Goal: Check status

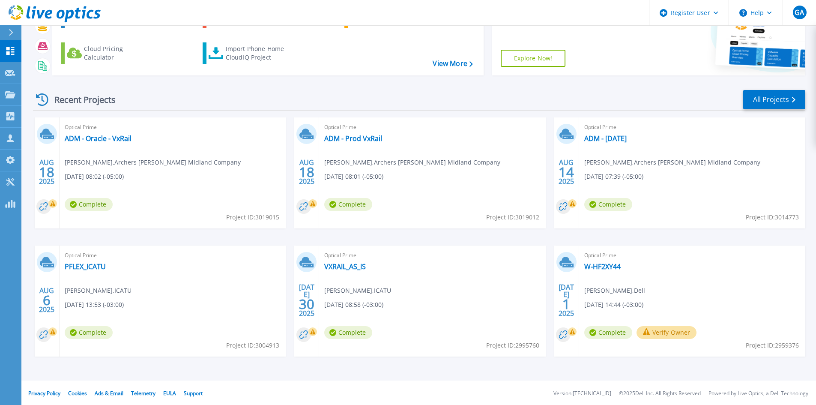
scroll to position [70, 0]
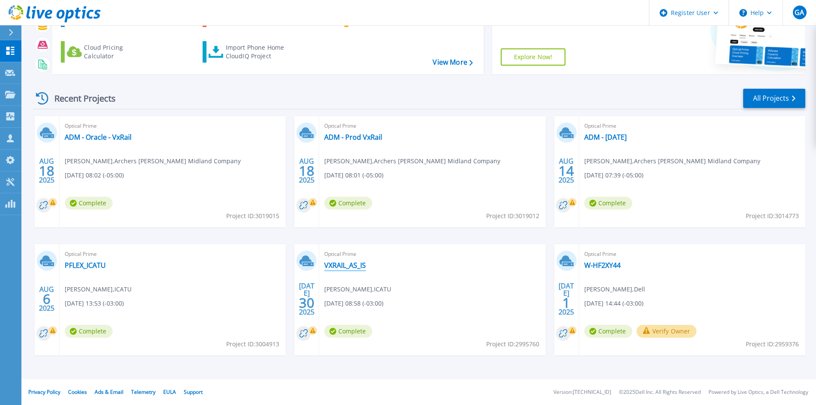
click at [346, 268] on link "VXRAIL_AS_IS" at bounding box center [345, 265] width 42 height 9
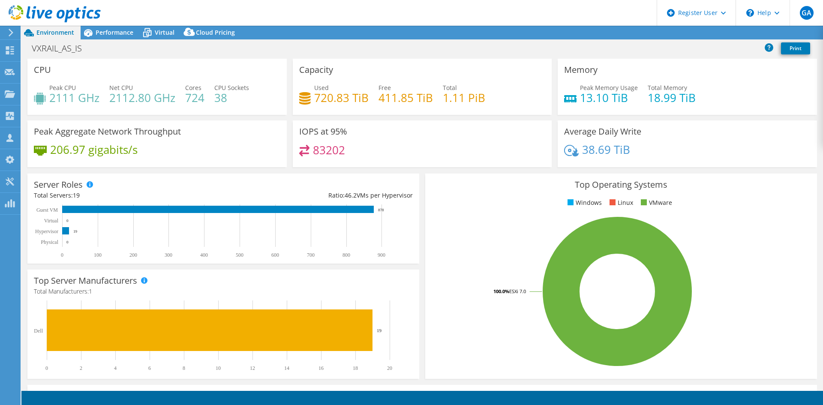
select select "USD"
click at [159, 33] on span "Virtual" at bounding box center [165, 32] width 20 height 8
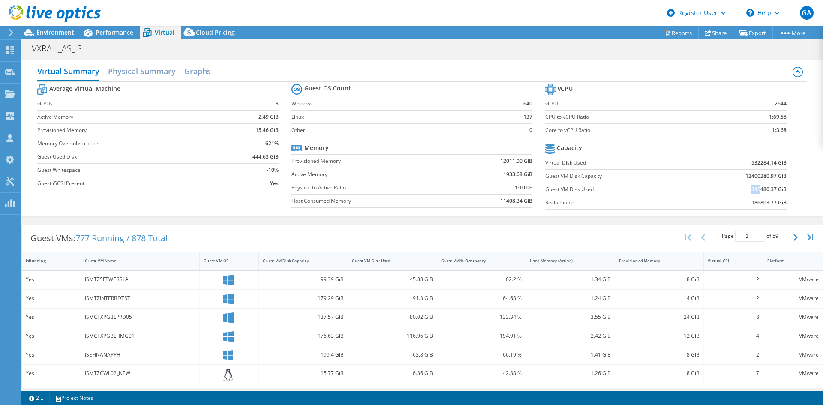
drag, startPoint x: 744, startPoint y: 192, endPoint x: 753, endPoint y: 192, distance: 8.6
click at [753, 192] on td "345480.37 GiB" at bounding box center [737, 189] width 97 height 13
click at [560, 63] on div "Virtual Summary Physical Summary Graphs" at bounding box center [421, 72] width 769 height 19
click at [573, 48] on div "VXRAIL_AS_IS Print" at bounding box center [421, 48] width 801 height 16
click at [609, 49] on div "VXRAIL_AS_IS Print" at bounding box center [421, 48] width 801 height 16
